Goal: Task Accomplishment & Management: Manage account settings

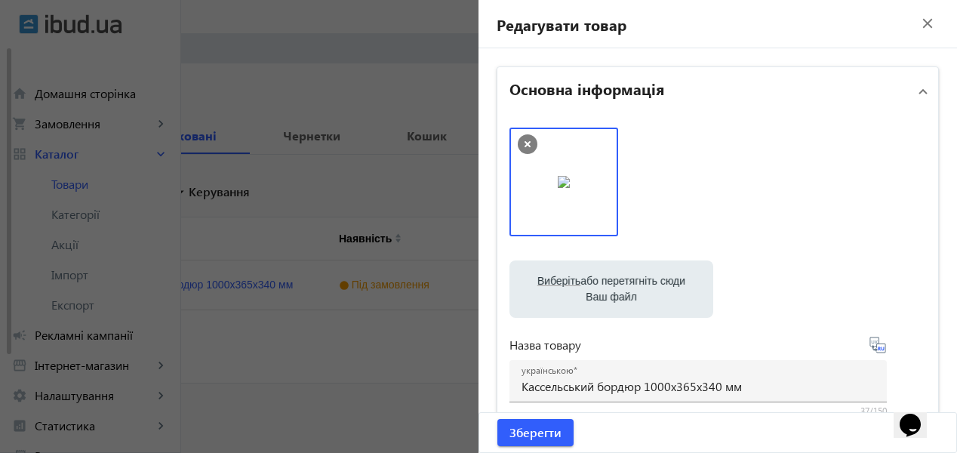
click at [596, 283] on input "Виберіть або перетягніть сюди Ваш файл" at bounding box center [612, 291] width 180 height 18
type input "C:\fakepath\Бордюр автобусної зупинки Б-1 УКРСПЕЦБЕТОН Камені бортові зупинкові…"
drag, startPoint x: 704, startPoint y: 199, endPoint x: 580, endPoint y: 197, distance: 124.6
drag, startPoint x: 576, startPoint y: 197, endPoint x: 740, endPoint y: 202, distance: 163.9
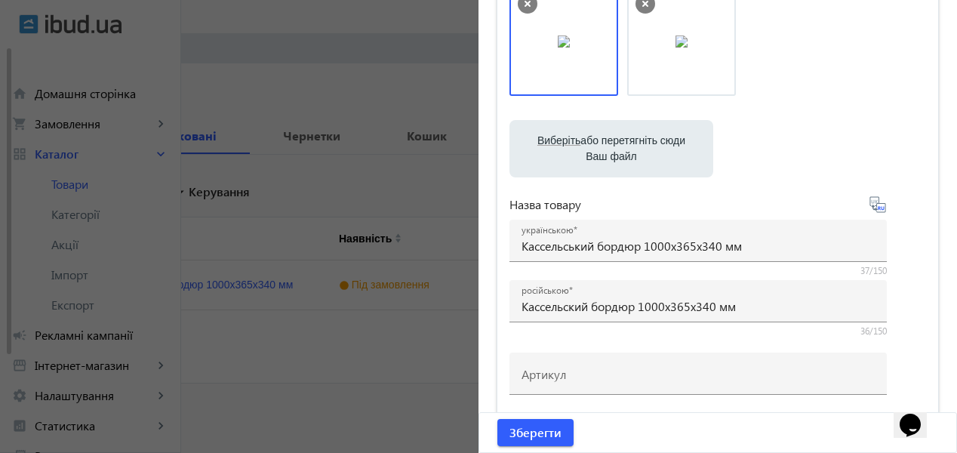
scroll to position [151, 0]
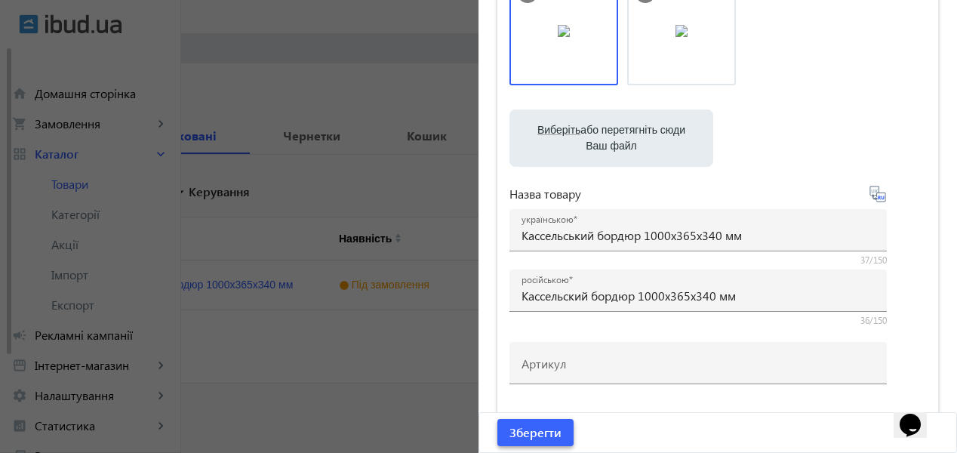
click at [556, 431] on span "Зберегти" at bounding box center [536, 432] width 52 height 17
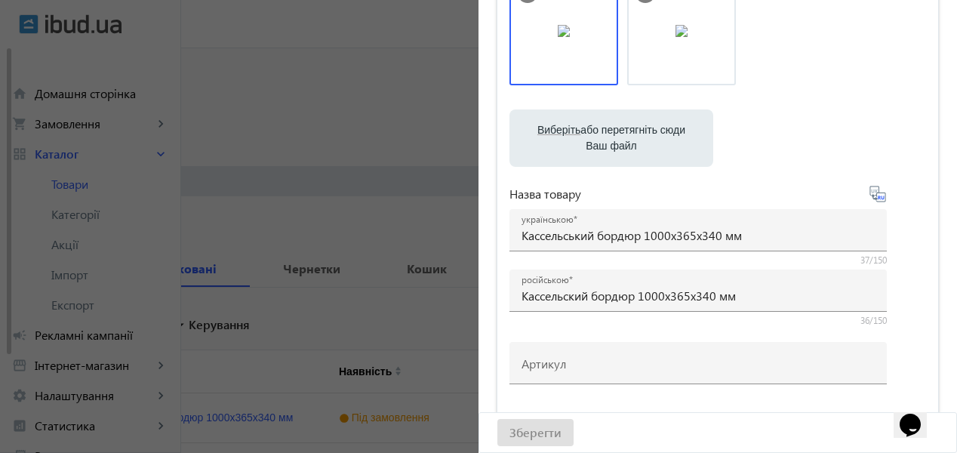
scroll to position [0, 0]
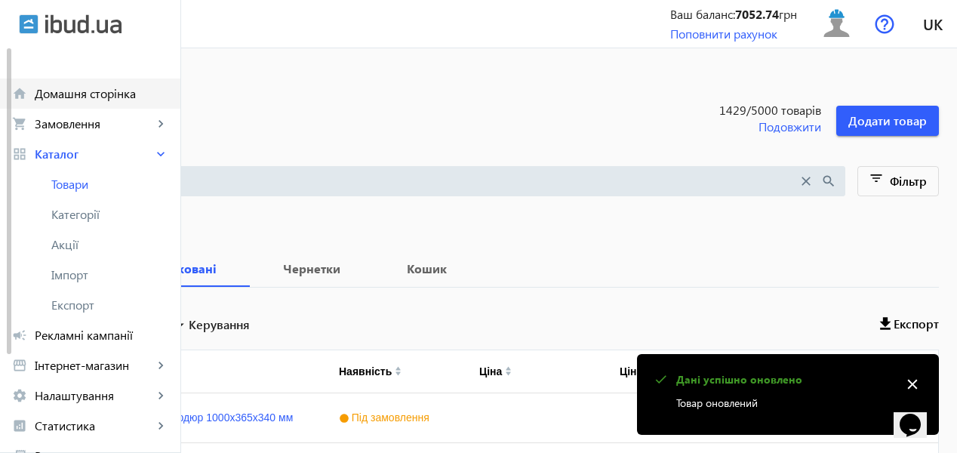
click at [98, 87] on span "Домашня сторінка" at bounding box center [102, 93] width 134 height 15
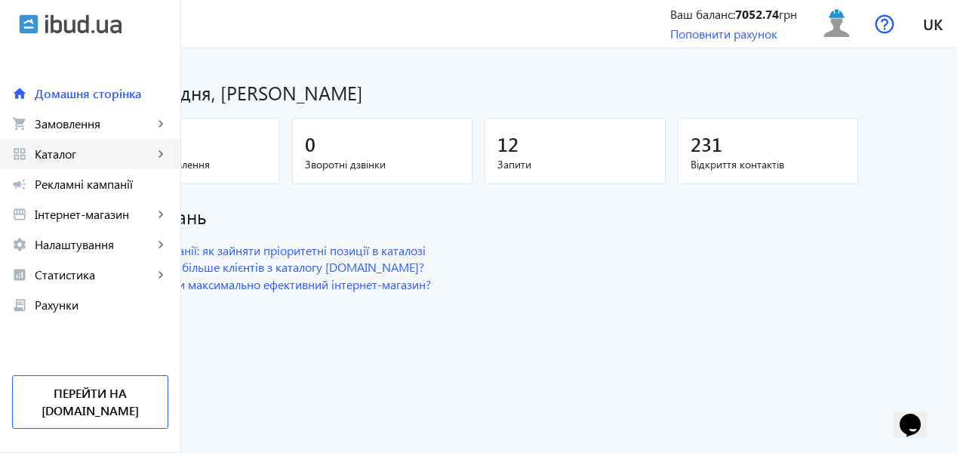
click at [74, 153] on span "Каталог" at bounding box center [94, 153] width 119 height 15
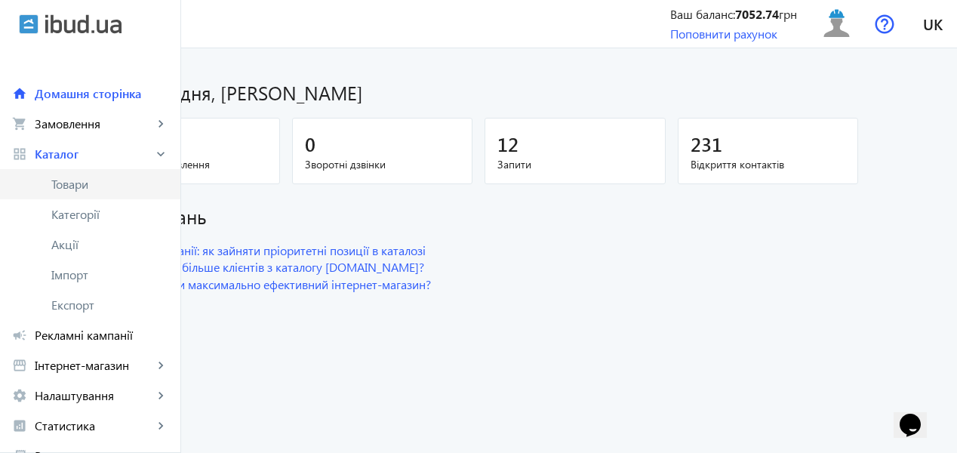
click at [79, 189] on span "Товари" at bounding box center [109, 184] width 117 height 15
